Goal: Communication & Community: Answer question/provide support

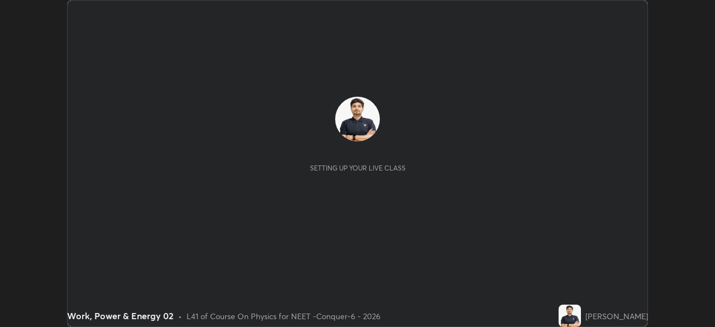
scroll to position [327, 714]
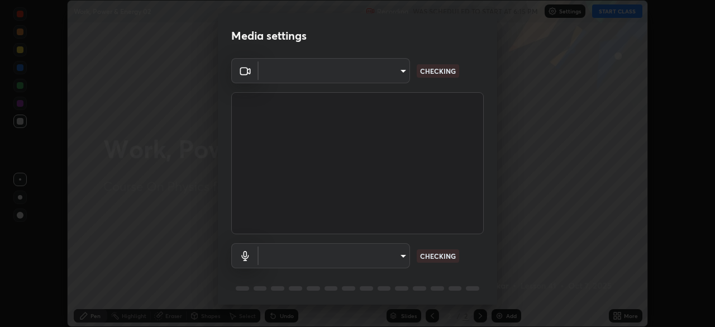
click at [399, 76] on body "Erase all Work, Power & Energy 02 Recording WAS SCHEDULED TO START AT 6:15 PM S…" at bounding box center [357, 163] width 715 height 327
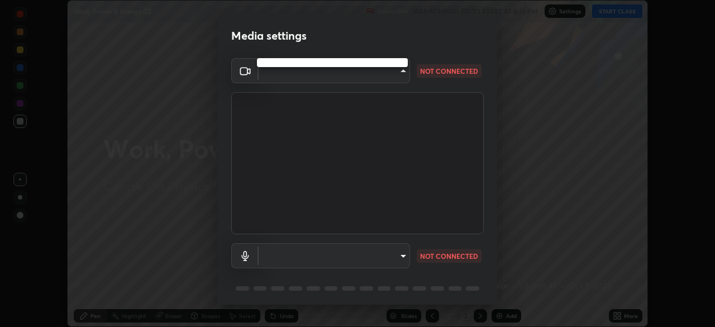
type input "ad23c5e1eec40c929e15baf649206283bee037f2ec2e6fc856d192bb2adaae55"
type input "aa0a7725628aa2d3746a5367ccdd85ae91ee4f6343f860b78150420f01eb6845"
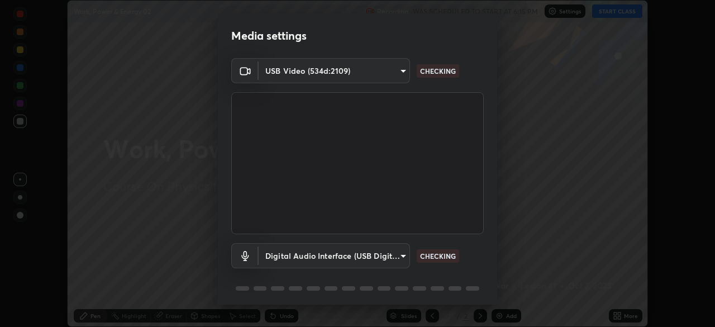
scroll to position [40, 0]
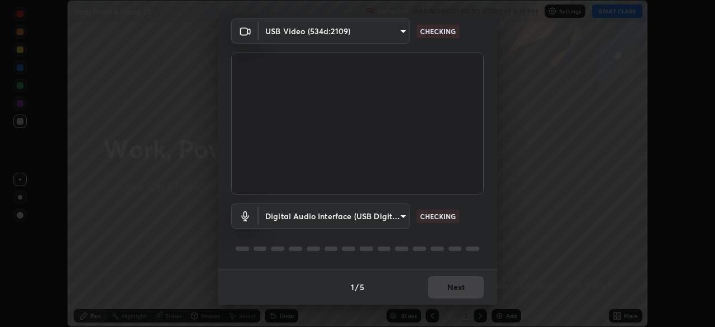
click at [370, 218] on body "Erase all Work, Power & Energy 02 Recording WAS SCHEDULED TO START AT 6:15 PM S…" at bounding box center [357, 163] width 715 height 327
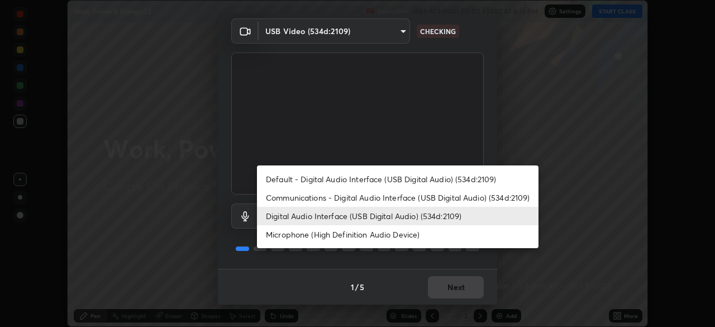
click at [352, 218] on li "Digital Audio Interface (USB Digital Audio) (534d:2109)" at bounding box center [397, 216] width 281 height 18
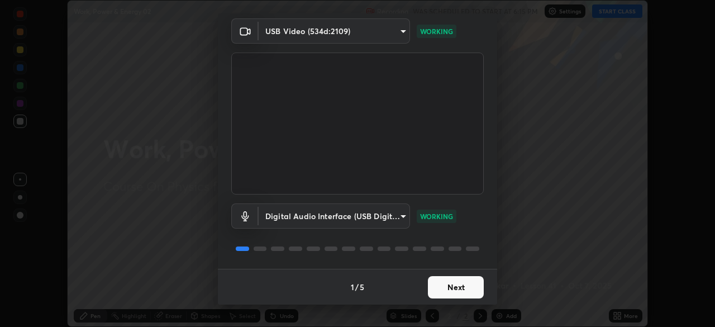
click at [458, 290] on button "Next" at bounding box center [456, 287] width 56 height 22
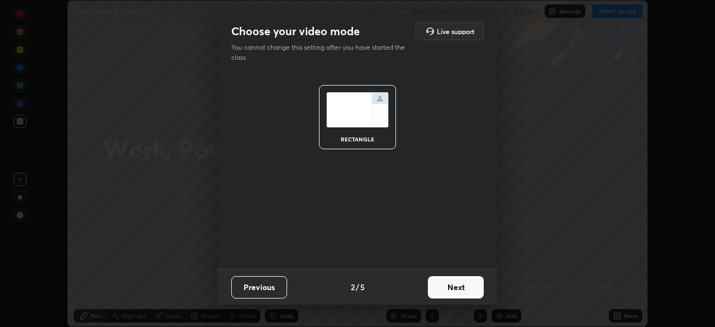
scroll to position [0, 0]
click at [464, 293] on button "Next" at bounding box center [456, 287] width 56 height 22
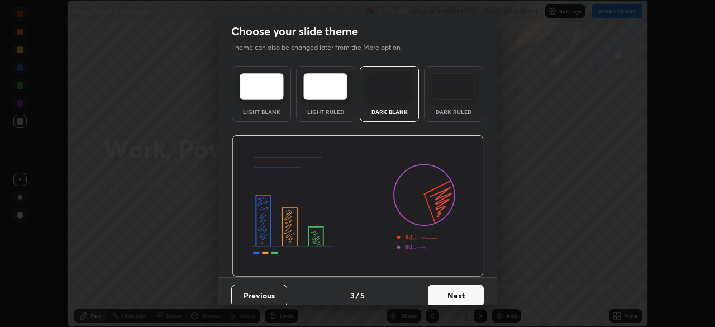
click at [469, 292] on button "Next" at bounding box center [456, 295] width 56 height 22
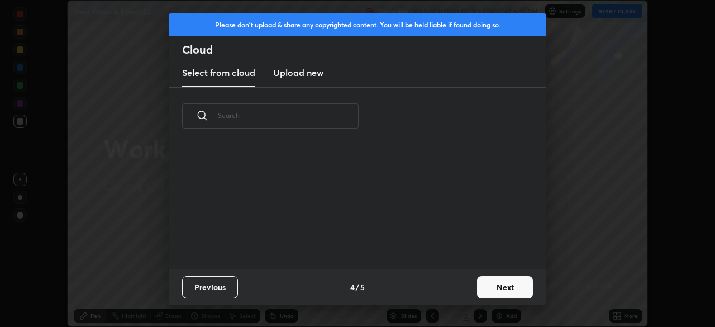
click at [479, 289] on button "Next" at bounding box center [505, 287] width 56 height 22
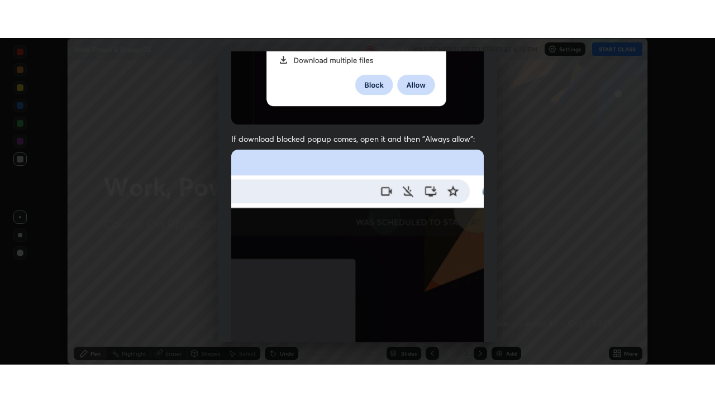
scroll to position [267, 0]
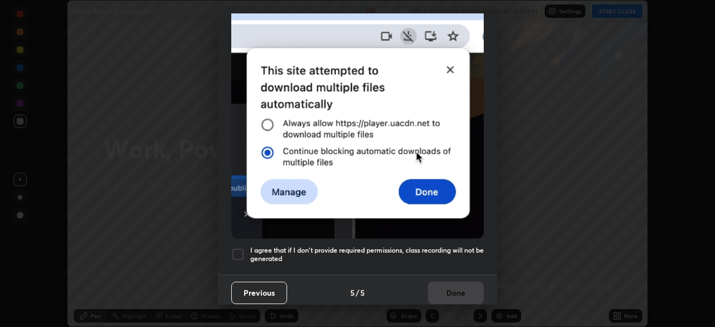
click at [236, 251] on div at bounding box center [237, 253] width 13 height 13
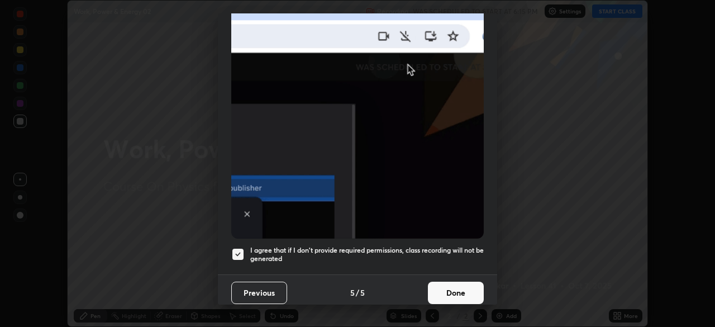
click at [454, 291] on button "Done" at bounding box center [456, 292] width 56 height 22
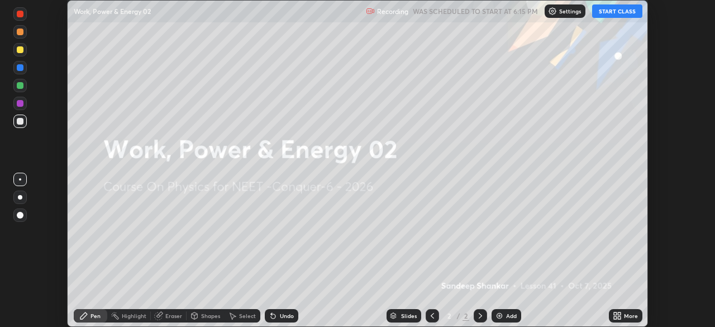
click at [619, 317] on icon at bounding box center [618, 317] width 3 height 3
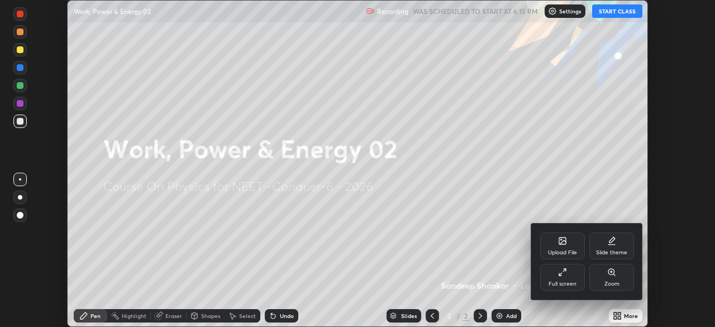
click at [562, 281] on div "Full screen" at bounding box center [562, 284] width 28 height 6
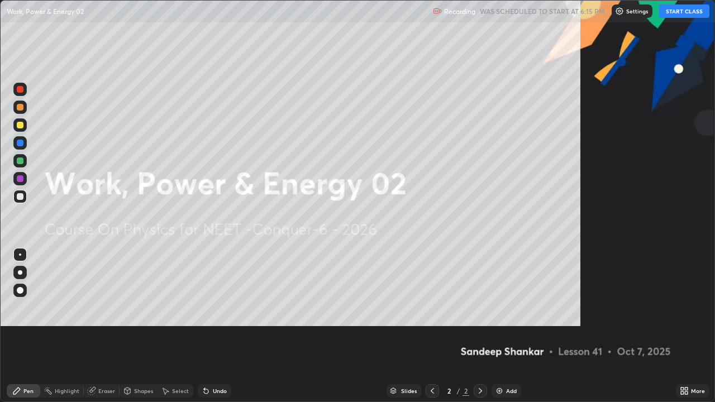
scroll to position [402, 715]
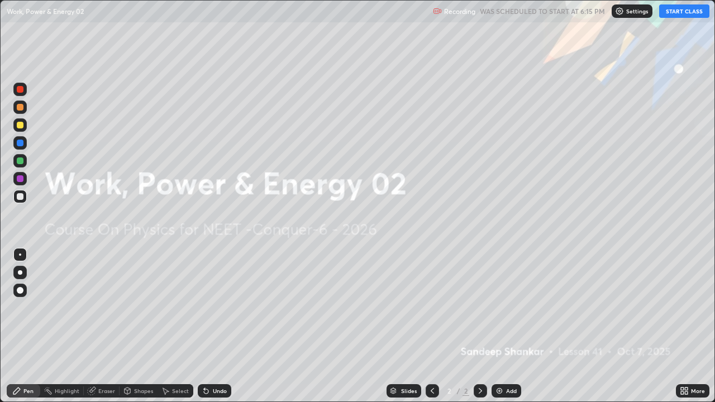
click at [680, 16] on button "START CLASS" at bounding box center [684, 10] width 50 height 13
click at [24, 180] on div at bounding box center [19, 178] width 13 height 13
click at [21, 196] on div at bounding box center [20, 196] width 7 height 7
click at [100, 326] on div "Eraser" at bounding box center [106, 391] width 17 height 6
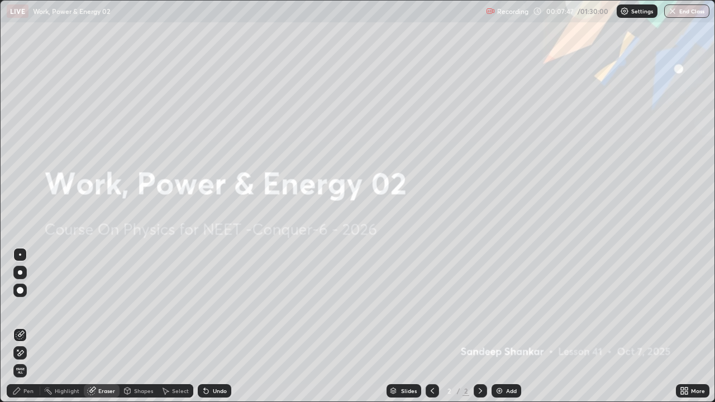
click at [31, 326] on div "Pen" at bounding box center [23, 390] width 33 height 13
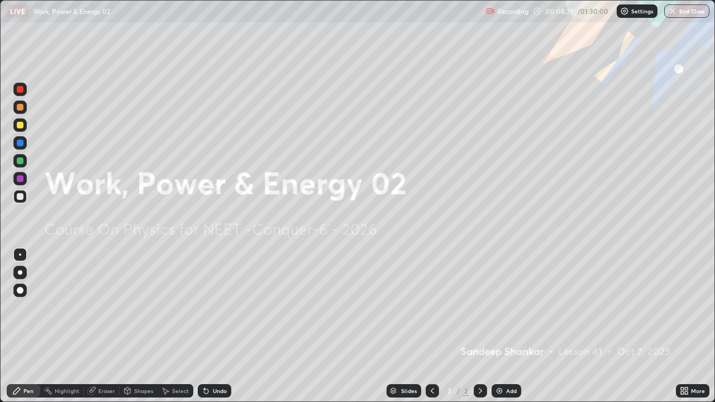
click at [505, 326] on div "Add" at bounding box center [506, 390] width 30 height 13
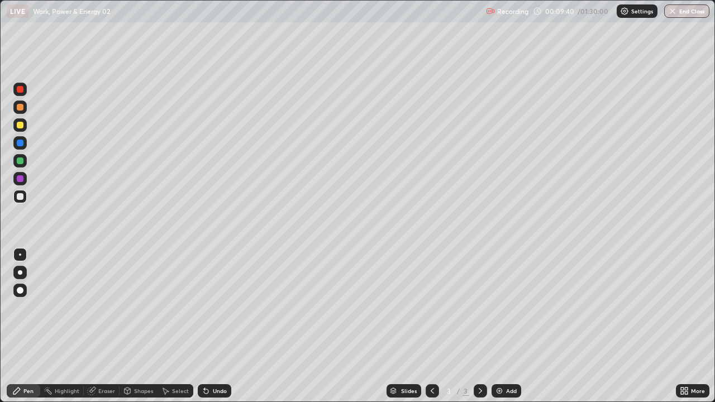
click at [21, 124] on div at bounding box center [20, 125] width 7 height 7
click at [105, 326] on div "Eraser" at bounding box center [106, 391] width 17 height 6
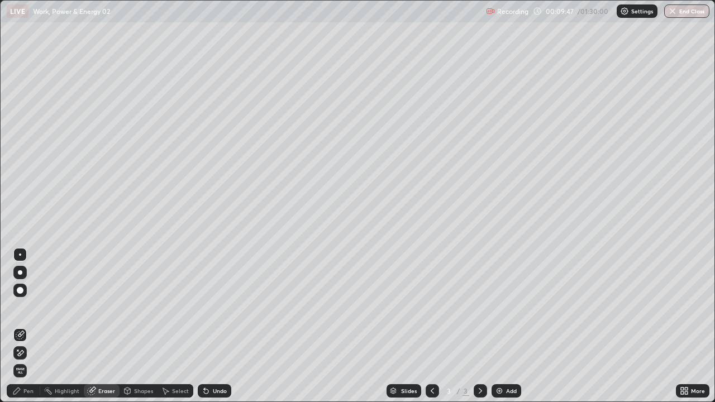
click at [15, 326] on icon at bounding box center [16, 390] width 9 height 9
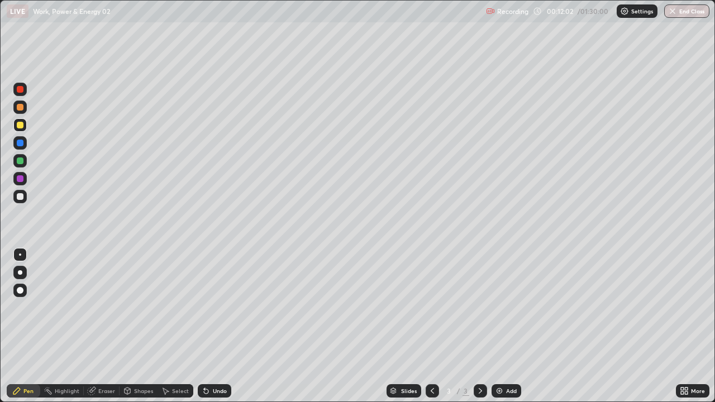
click at [18, 179] on div at bounding box center [20, 178] width 7 height 7
click at [508, 326] on div "Add" at bounding box center [511, 391] width 11 height 6
click at [20, 197] on div at bounding box center [20, 196] width 7 height 7
click at [20, 126] on div at bounding box center [20, 125] width 7 height 7
click at [111, 326] on div "Eraser" at bounding box center [106, 391] width 17 height 6
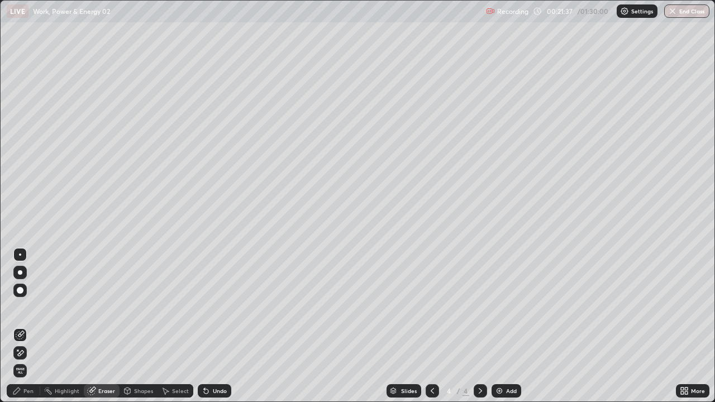
click at [31, 326] on div "Pen" at bounding box center [28, 391] width 10 height 6
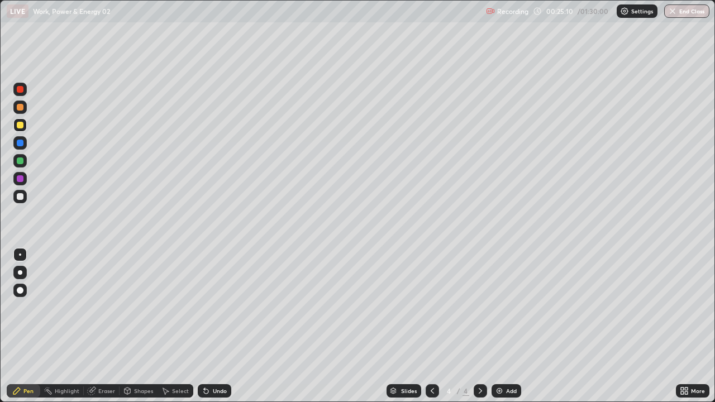
click at [510, 326] on div "Add" at bounding box center [511, 391] width 11 height 6
click at [21, 196] on div at bounding box center [20, 196] width 7 height 7
click at [20, 126] on div at bounding box center [20, 125] width 7 height 7
click at [504, 326] on div "Add" at bounding box center [506, 390] width 30 height 13
click at [19, 143] on div at bounding box center [20, 143] width 7 height 7
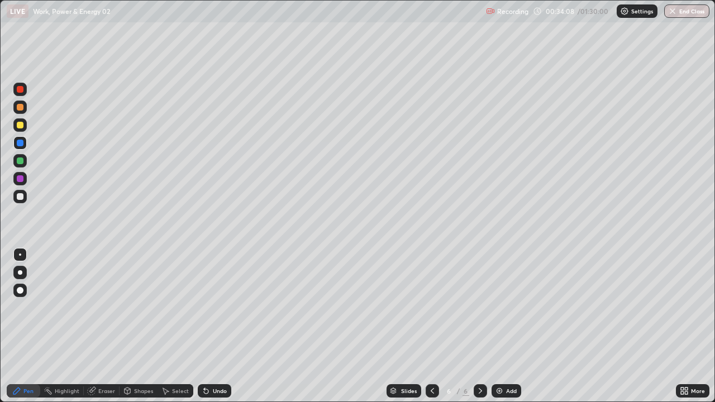
click at [22, 195] on div at bounding box center [20, 196] width 7 height 7
click at [20, 140] on div at bounding box center [20, 143] width 7 height 7
click at [20, 197] on div at bounding box center [20, 196] width 7 height 7
click at [19, 122] on div at bounding box center [20, 125] width 7 height 7
click at [512, 326] on div "Add" at bounding box center [511, 391] width 11 height 6
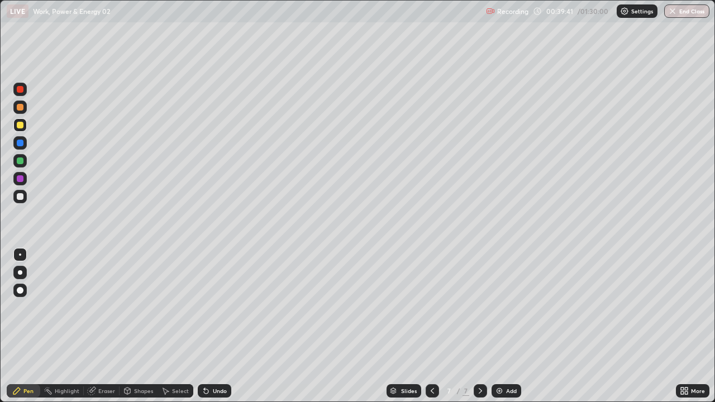
click at [21, 195] on div at bounding box center [20, 196] width 7 height 7
click at [17, 127] on div at bounding box center [20, 125] width 7 height 7
click at [22, 159] on div at bounding box center [20, 160] width 7 height 7
click at [20, 194] on div at bounding box center [20, 196] width 7 height 7
click at [510, 326] on div "Add" at bounding box center [511, 391] width 11 height 6
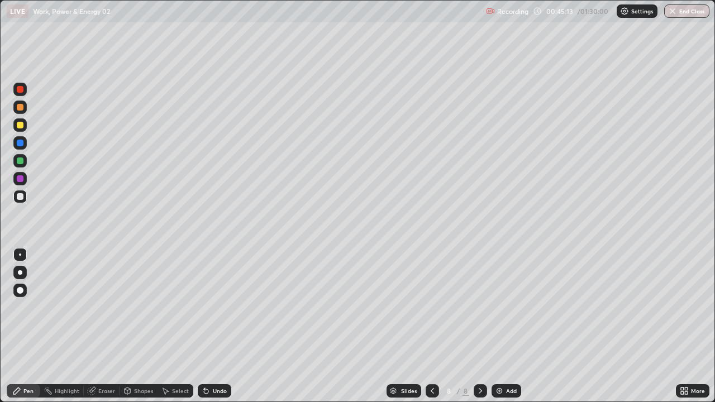
click at [31, 55] on div "Erase all" at bounding box center [20, 200] width 27 height 357
click at [21, 121] on div at bounding box center [19, 124] width 13 height 13
click at [23, 193] on div at bounding box center [19, 196] width 13 height 13
click at [111, 326] on div "Eraser" at bounding box center [106, 391] width 17 height 6
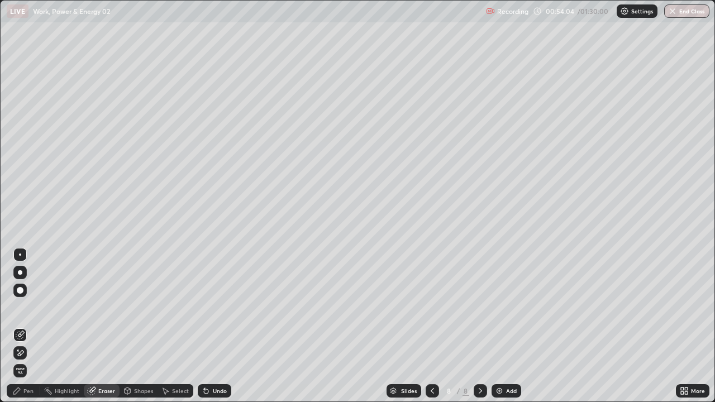
click at [32, 326] on div "Pen" at bounding box center [28, 391] width 10 height 6
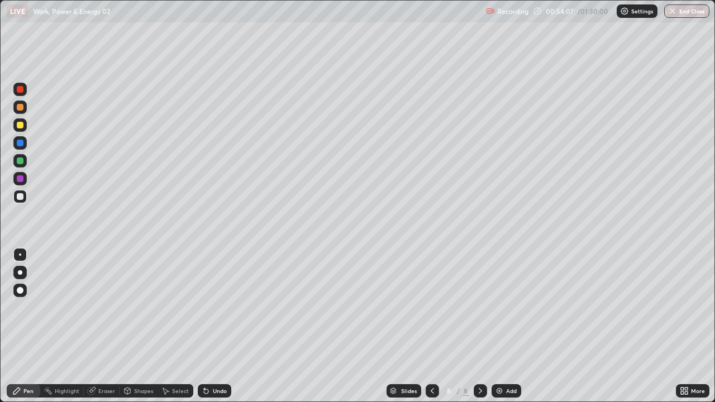
click at [20, 124] on div at bounding box center [20, 125] width 7 height 7
click at [18, 197] on div at bounding box center [20, 196] width 7 height 7
click at [21, 125] on div at bounding box center [20, 125] width 7 height 7
click at [506, 326] on div "Add" at bounding box center [506, 390] width 30 height 13
click at [433, 326] on icon at bounding box center [432, 390] width 9 height 9
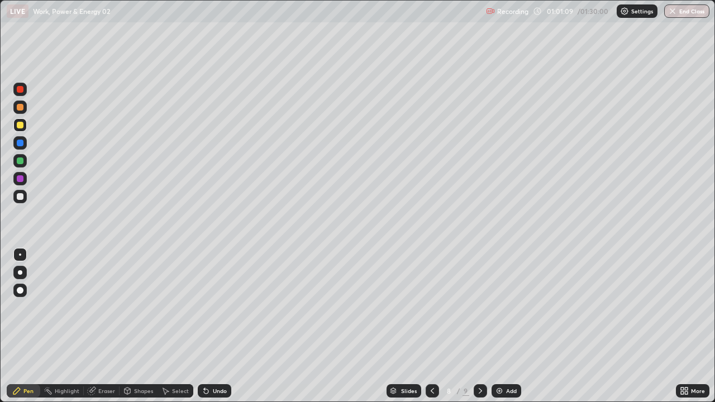
click at [479, 326] on icon at bounding box center [480, 390] width 9 height 9
click at [504, 326] on div "Add" at bounding box center [506, 390] width 30 height 13
click at [17, 194] on div at bounding box center [20, 196] width 7 height 7
click at [690, 11] on button "End Class" at bounding box center [686, 10] width 45 height 13
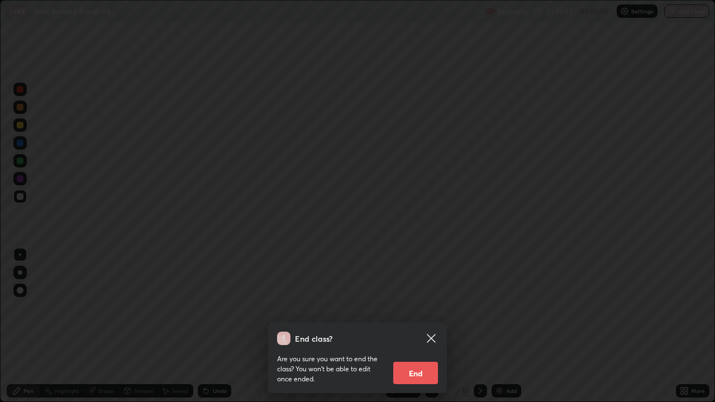
click at [453, 326] on div "End class? Are you sure you want to end the class? You won’t be able to edit on…" at bounding box center [357, 201] width 715 height 402
click at [417, 326] on button "End" at bounding box center [415, 373] width 45 height 22
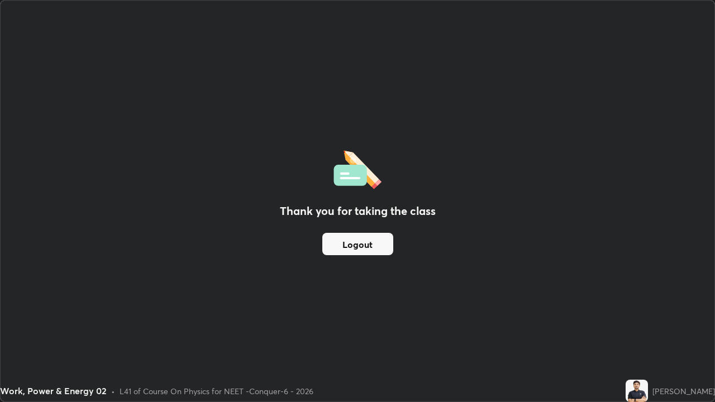
click at [359, 246] on button "Logout" at bounding box center [357, 244] width 71 height 22
